Goal: Task Accomplishment & Management: Manage account settings

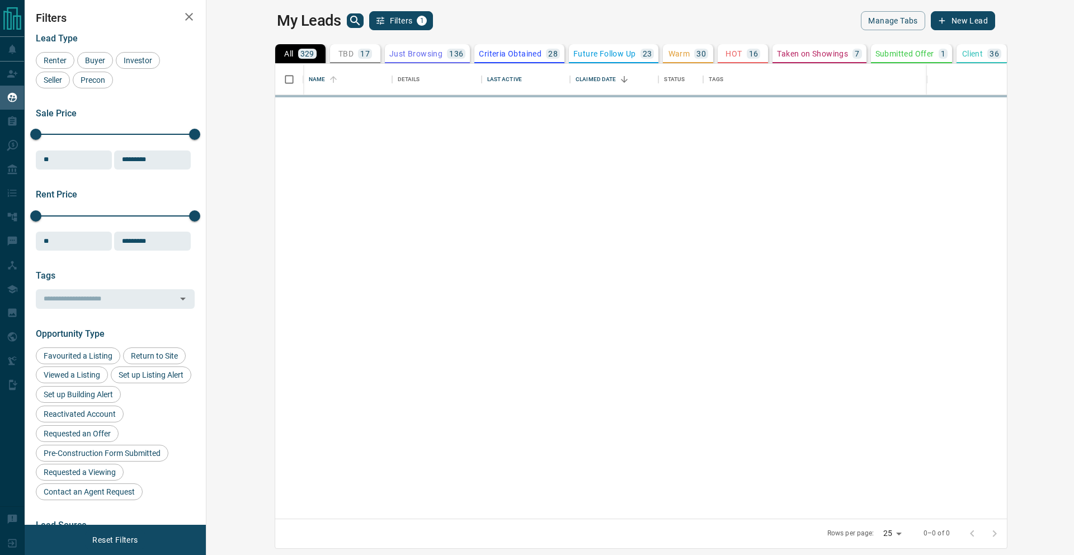
scroll to position [446, 854]
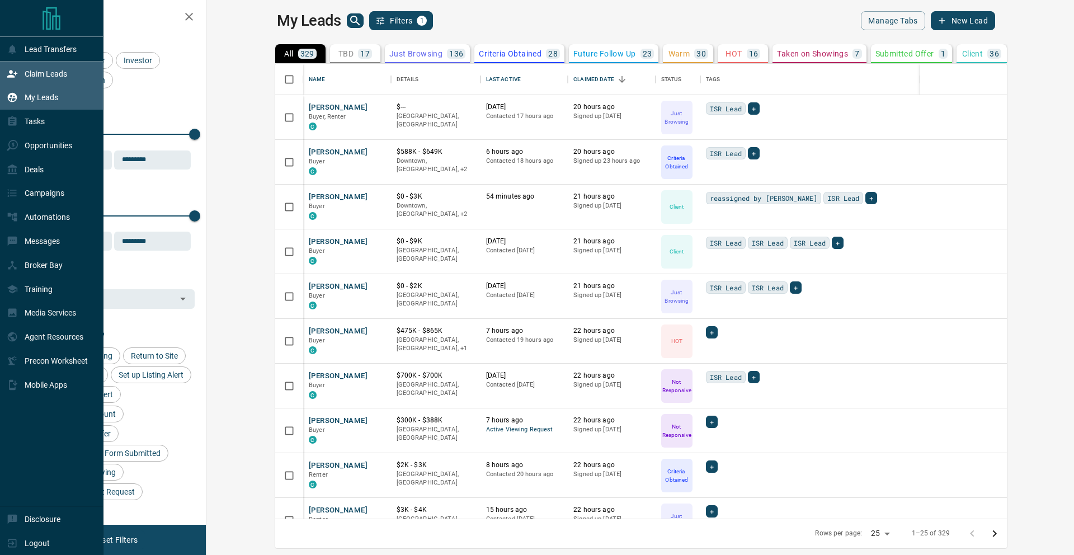
click at [26, 74] on p "Claim Leads" at bounding box center [46, 73] width 42 height 9
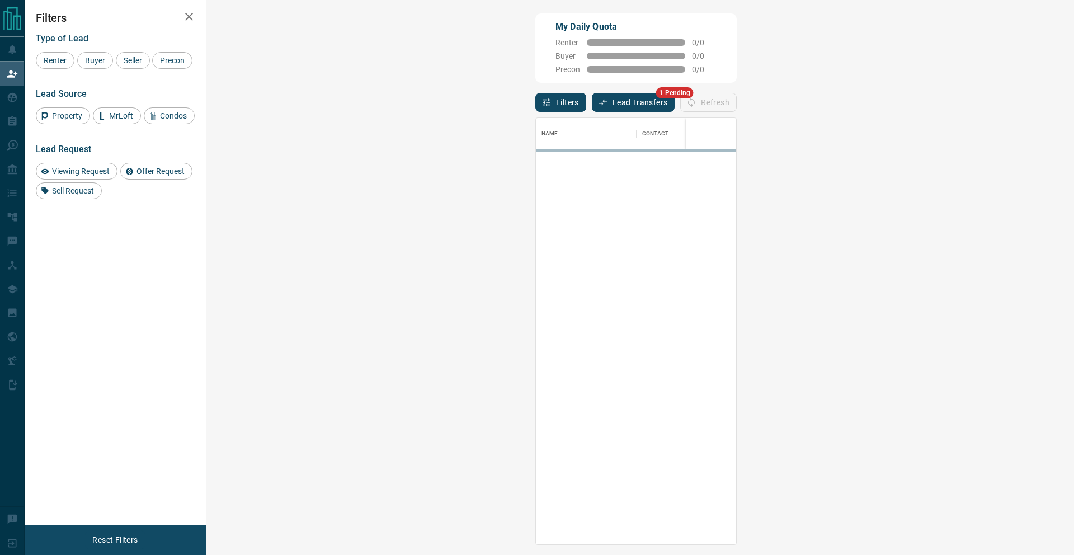
scroll to position [417, 835]
click at [592, 102] on button "Lead Transfers" at bounding box center [633, 102] width 83 height 19
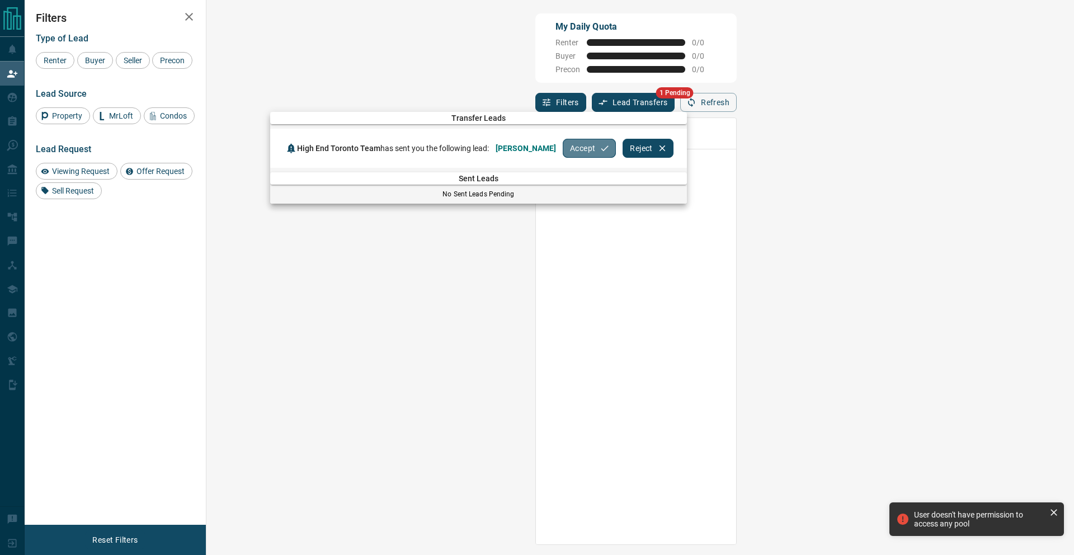
click at [563, 153] on button "Accept" at bounding box center [589, 148] width 53 height 19
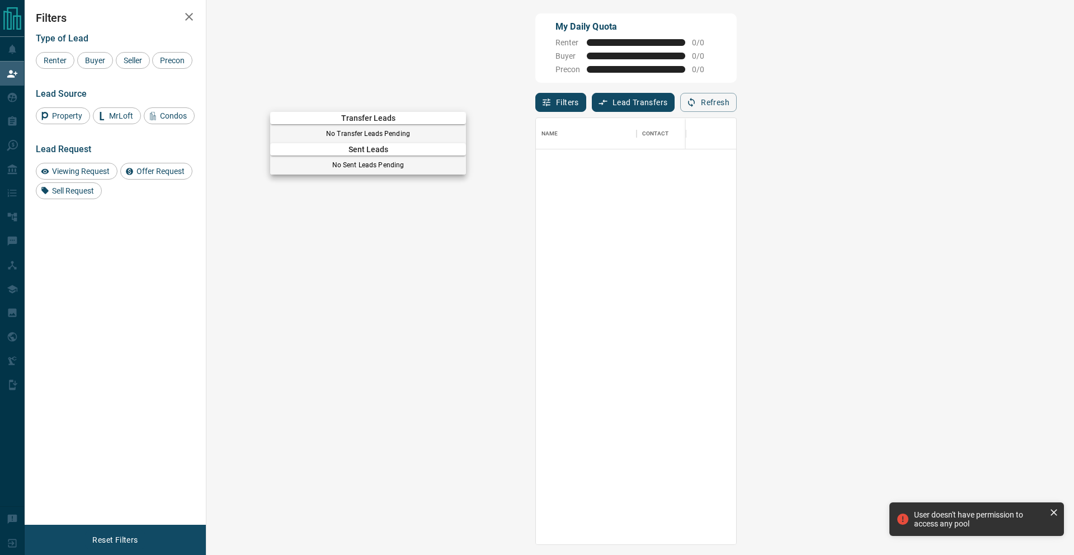
click at [1, 94] on div at bounding box center [537, 277] width 1074 height 555
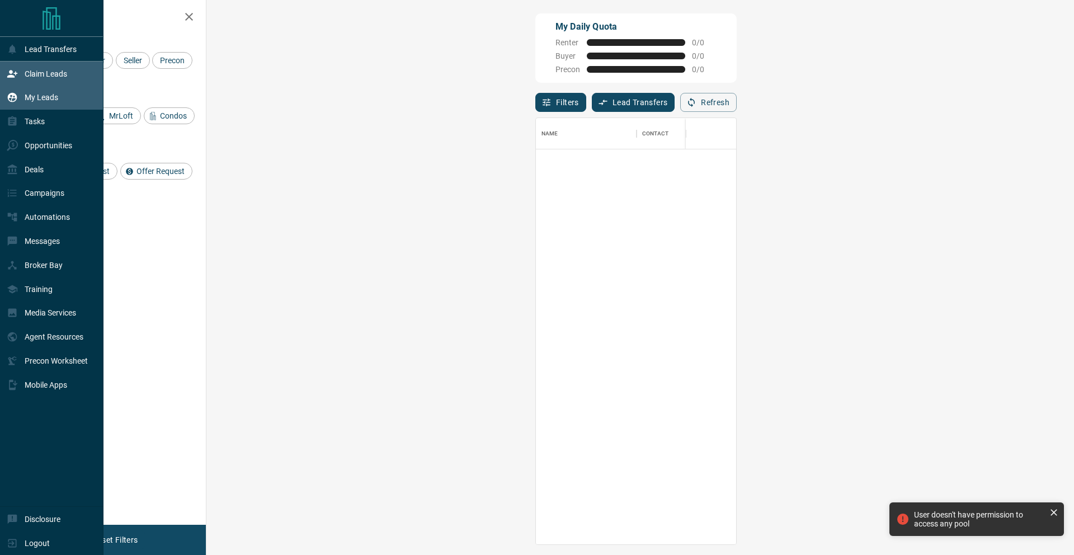
click at [11, 103] on icon at bounding box center [12, 97] width 11 height 11
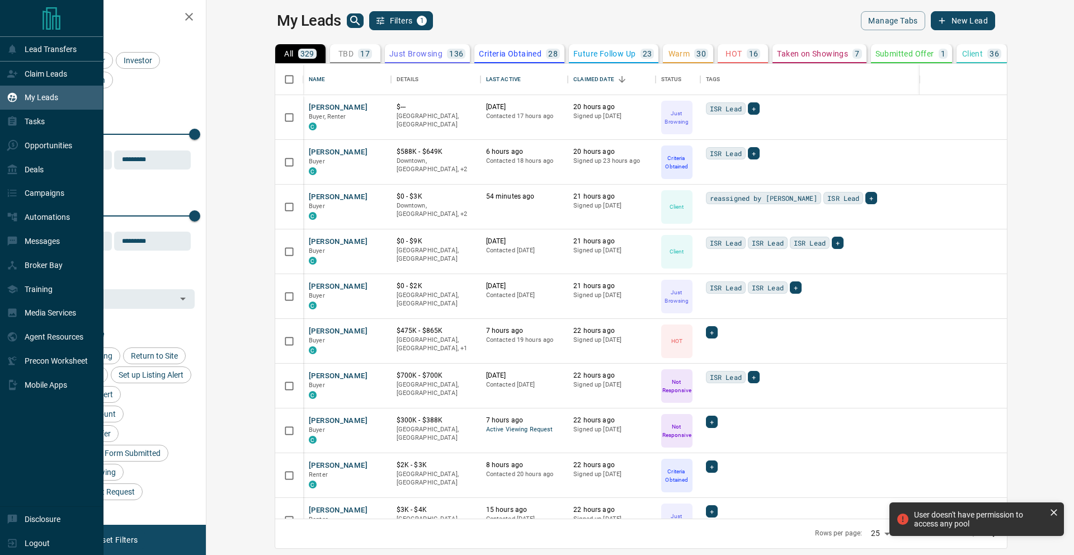
scroll to position [446, 854]
